Goal: Task Accomplishment & Management: Manage account settings

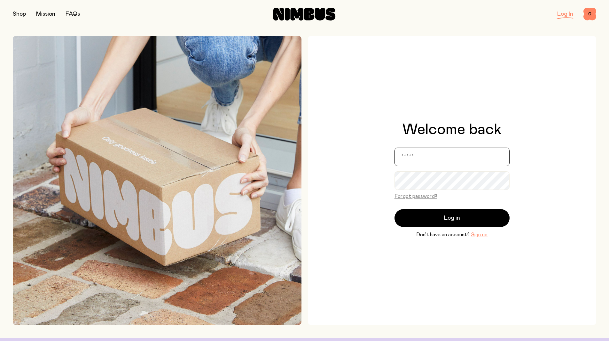
type input "**********"
drag, startPoint x: 0, startPoint y: 0, endPoint x: 446, endPoint y: 221, distance: 498.3
click at [446, 221] on span "Log in" at bounding box center [452, 217] width 16 height 9
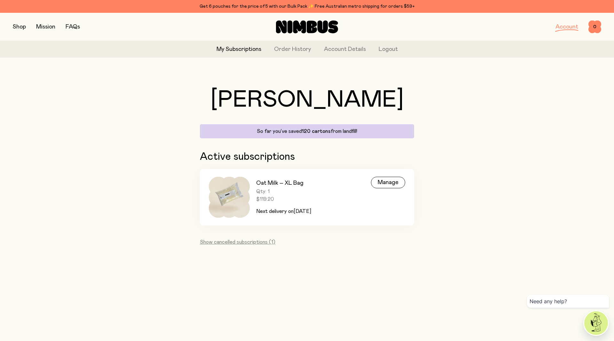
click at [396, 181] on div "Manage" at bounding box center [388, 183] width 34 height 12
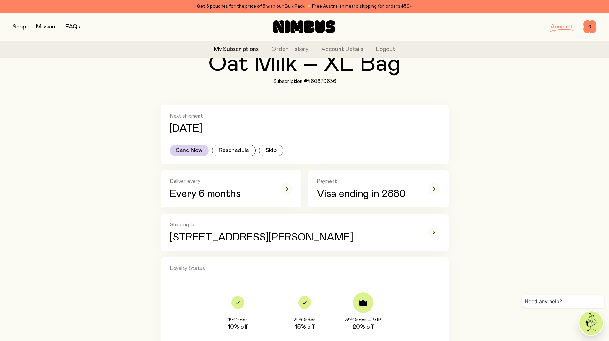
scroll to position [64, 0]
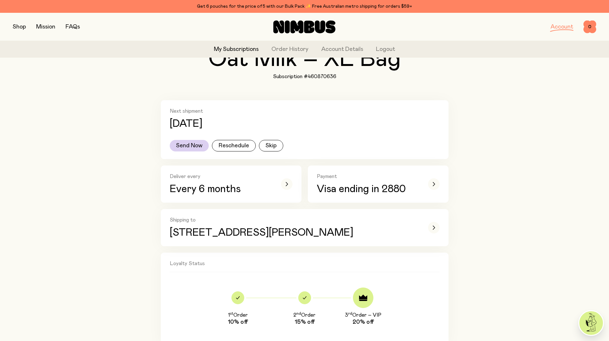
click at [236, 145] on button "Reschedule" at bounding box center [234, 146] width 44 height 12
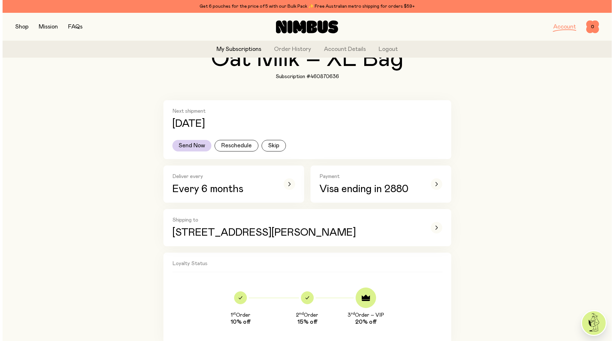
scroll to position [0, 0]
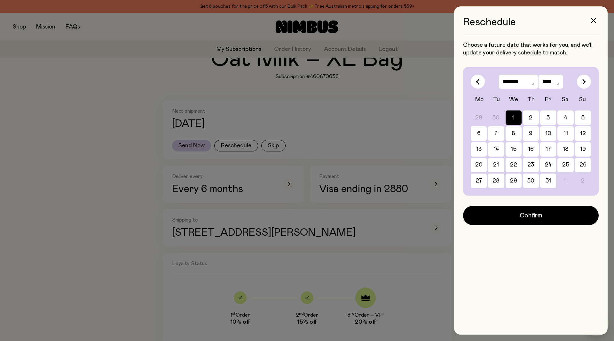
click at [581, 81] on button "button" at bounding box center [584, 82] width 14 height 14
select select "**"
click at [564, 119] on button "1" at bounding box center [565, 117] width 16 height 14
click at [520, 219] on span "Confirm" at bounding box center [531, 215] width 23 height 9
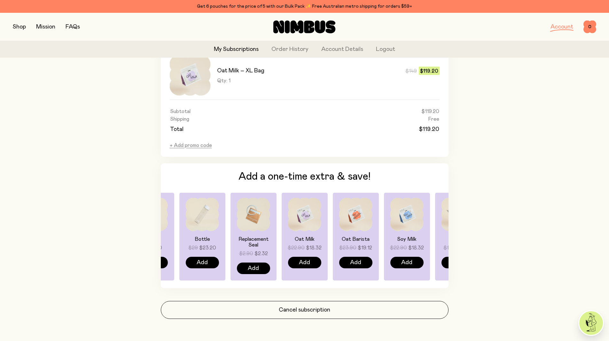
scroll to position [387, 0]
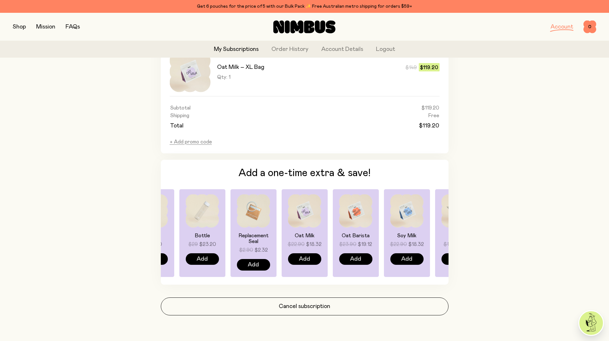
click at [354, 226] on img at bounding box center [355, 210] width 33 height 33
click at [357, 215] on img at bounding box center [355, 210] width 33 height 33
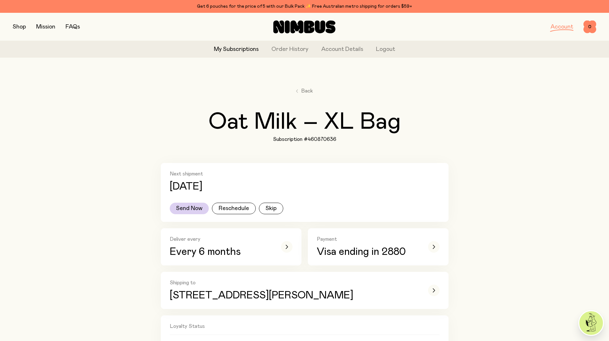
scroll to position [0, 0]
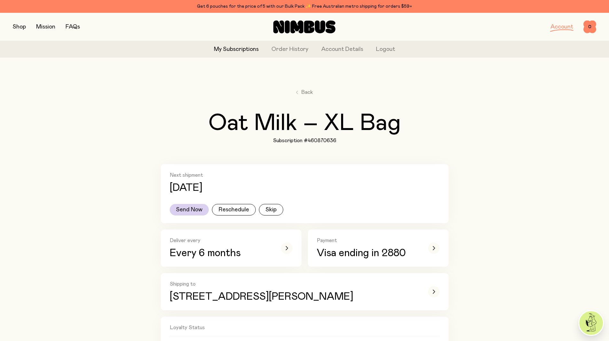
click at [19, 28] on button "button" at bounding box center [19, 26] width 13 height 9
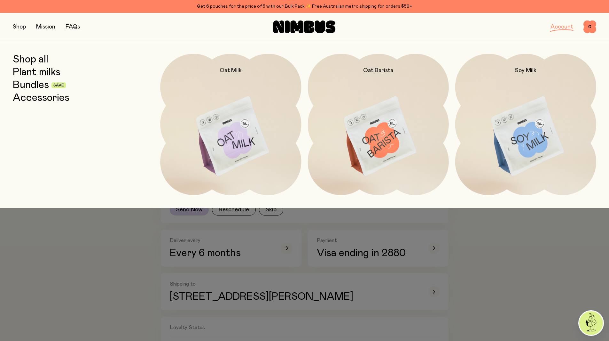
click at [380, 130] on img at bounding box center [378, 137] width 141 height 166
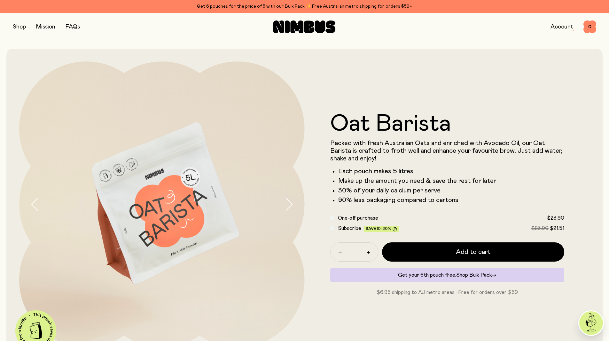
click at [481, 277] on span "Shop Bulk Pack" at bounding box center [474, 274] width 36 height 5
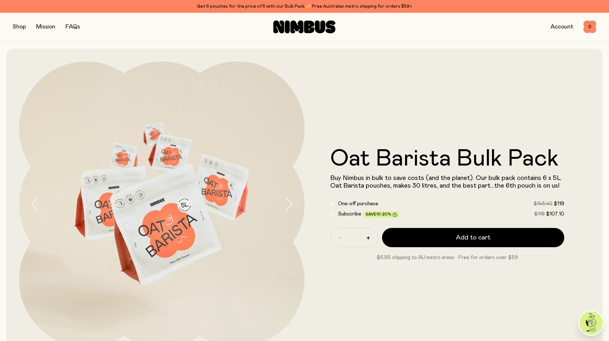
click at [18, 26] on button "button" at bounding box center [19, 26] width 13 height 9
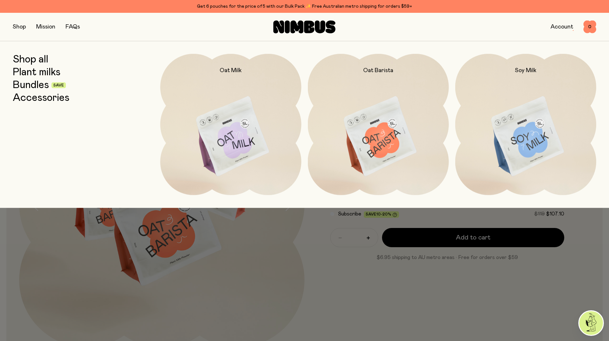
click at [34, 89] on link "Bundles" at bounding box center [31, 85] width 36 height 12
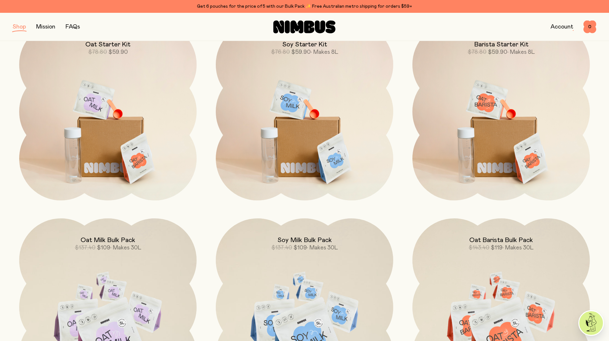
scroll to position [13, 0]
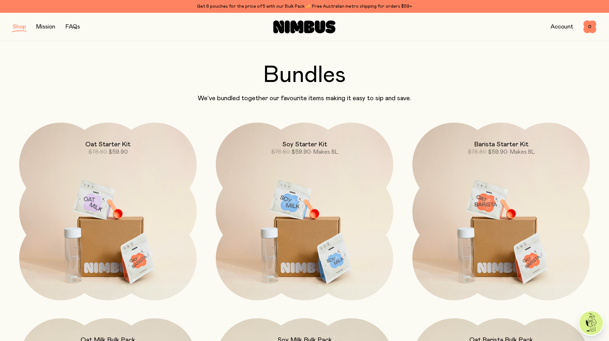
click at [15, 28] on button "button" at bounding box center [19, 26] width 13 height 9
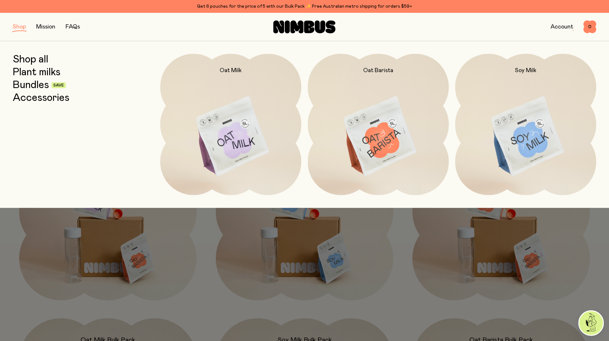
click at [24, 59] on link "Shop all" at bounding box center [31, 60] width 36 height 12
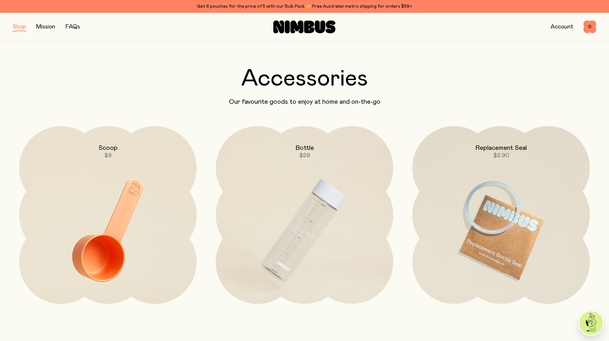
scroll to position [1137, 0]
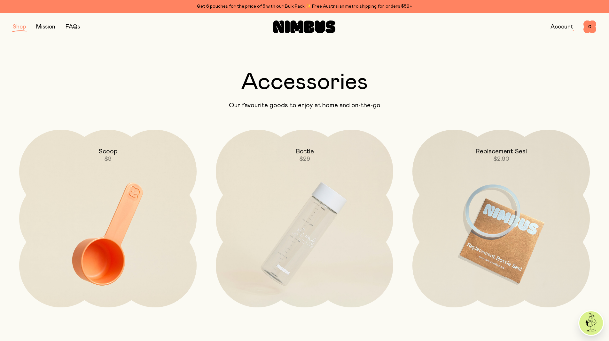
click at [557, 27] on link "Account" at bounding box center [562, 27] width 23 height 6
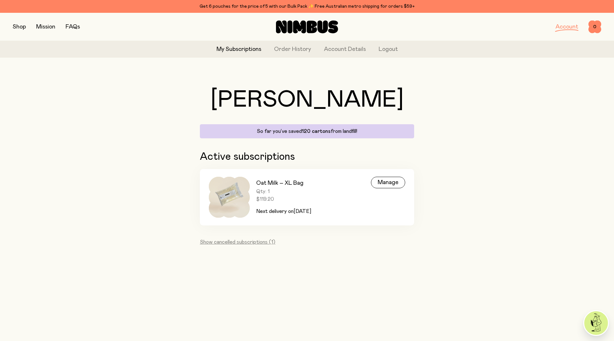
click at [272, 183] on h3 "Oat Milk – XL Bag" at bounding box center [283, 183] width 55 height 8
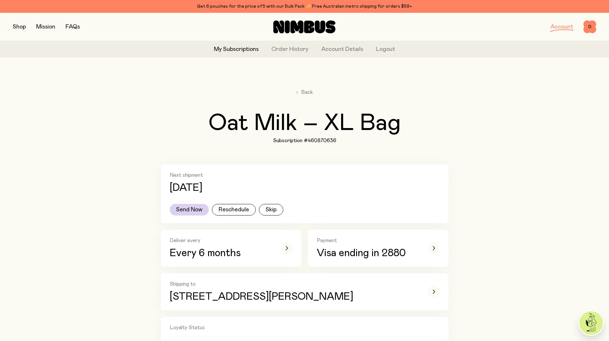
click at [308, 130] on h2 "Oat Milk – XL Bag" at bounding box center [305, 123] width 193 height 23
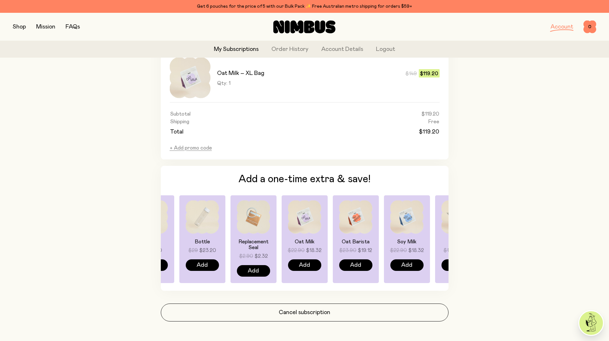
scroll to position [387, 0]
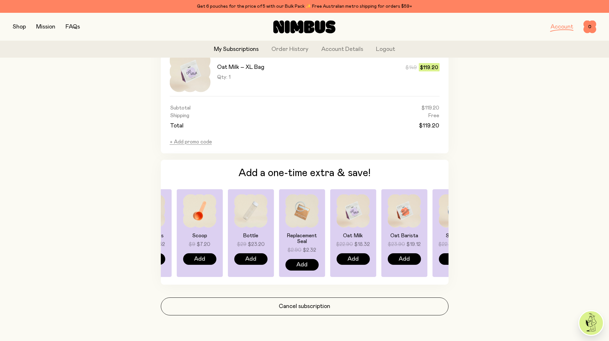
drag, startPoint x: 439, startPoint y: 222, endPoint x: 488, endPoint y: 245, distance: 54.9
click at [488, 245] on div "Back Oat Milk – XL Bag Subscription #460870636 Next shipment [DATE] Send Now Re…" at bounding box center [305, 7] width 584 height 665
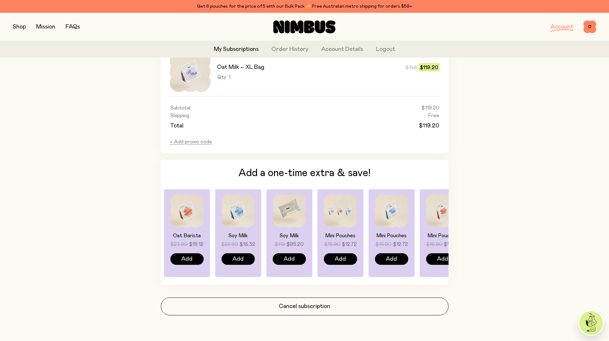
drag, startPoint x: 409, startPoint y: 229, endPoint x: 181, endPoint y: 234, distance: 228.4
click at [183, 233] on div "Oat Barista $23.90 $19.12 Add" at bounding box center [187, 233] width 46 height 88
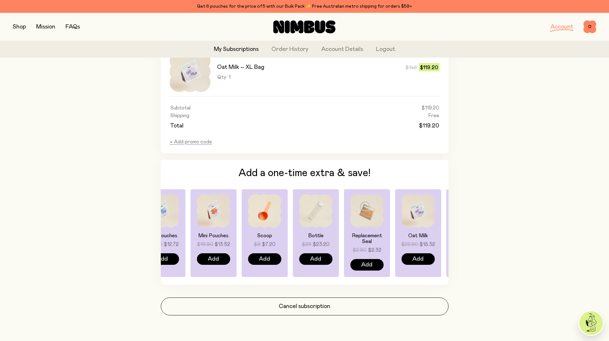
drag, startPoint x: 424, startPoint y: 228, endPoint x: 230, endPoint y: 230, distance: 194.1
click at [228, 230] on div "Mini Pouches $16.90 $13.52 Add" at bounding box center [214, 233] width 46 height 88
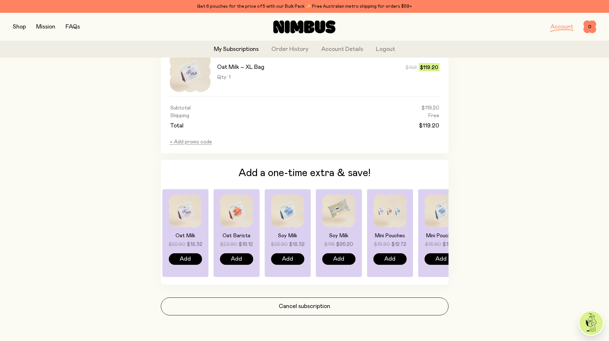
drag, startPoint x: 399, startPoint y: 221, endPoint x: 175, endPoint y: 226, distance: 224.3
click at [175, 226] on img at bounding box center [185, 210] width 33 height 33
